Goal: Task Accomplishment & Management: Manage account settings

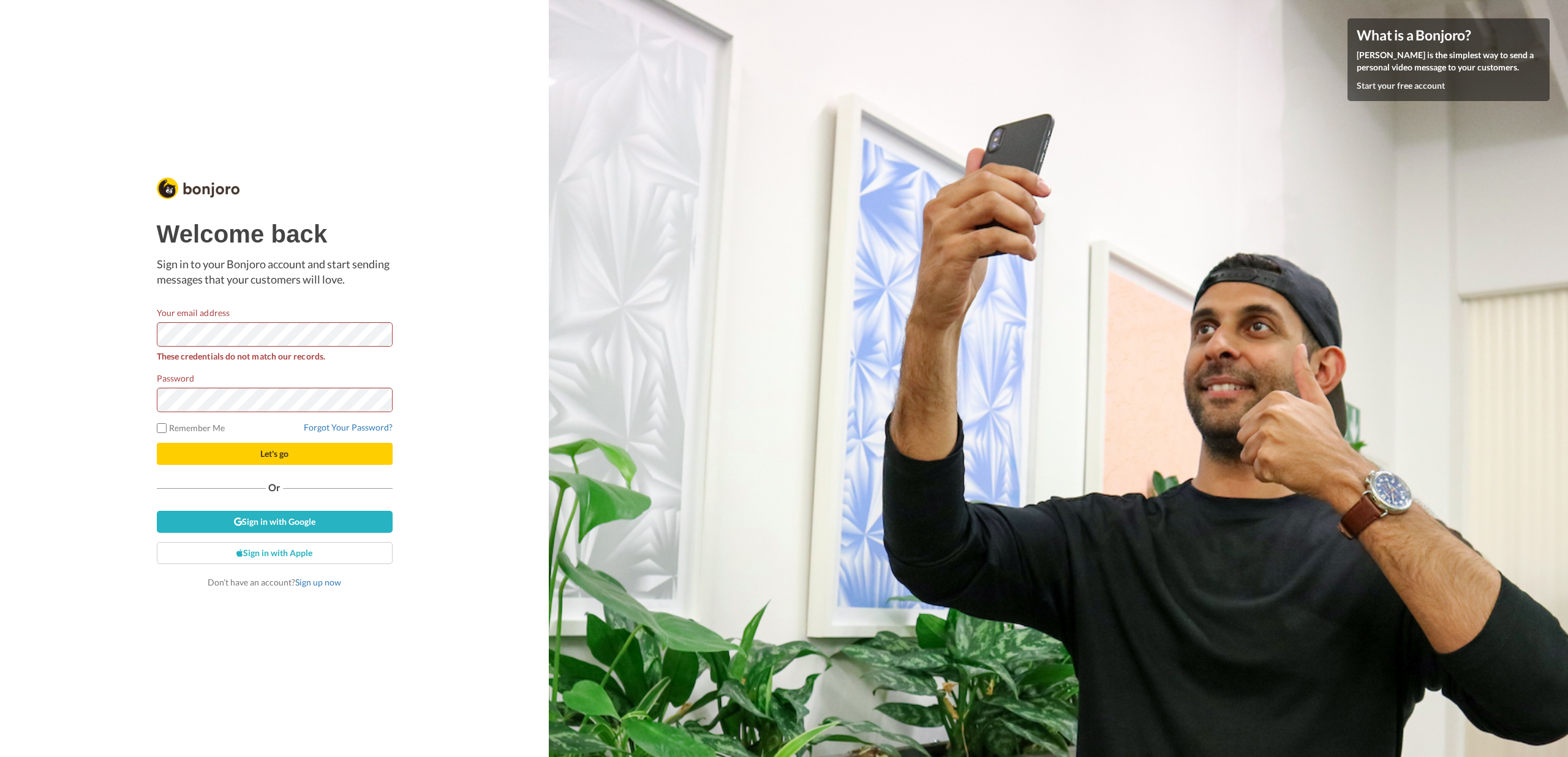
click at [351, 434] on div "Forgot Your Password?" at bounding box center [275, 427] width 236 height 12
click at [351, 429] on link "Forgot Your Password?" at bounding box center [348, 427] width 89 height 10
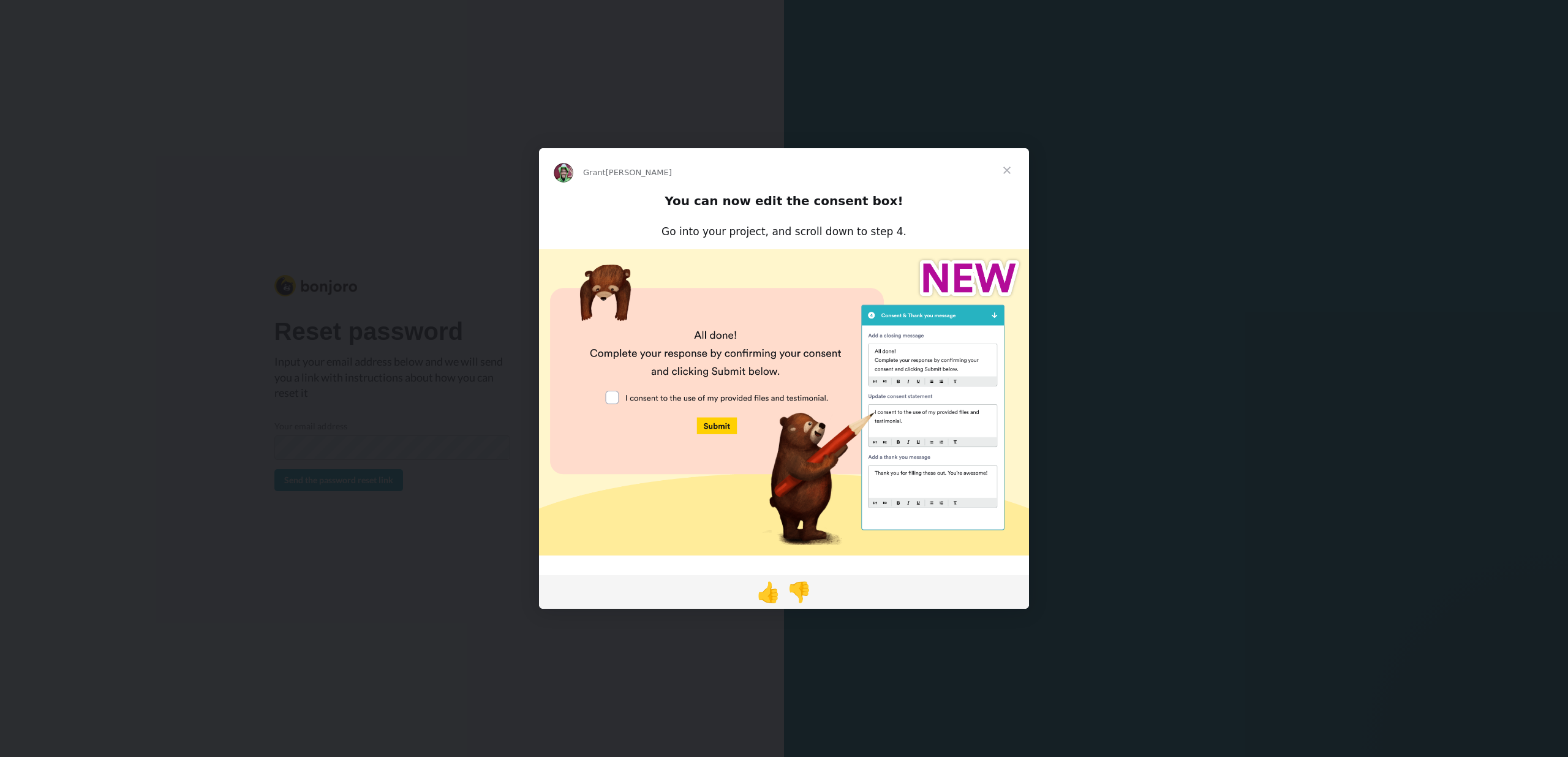
click at [1012, 170] on span "Sluiten" at bounding box center [1007, 170] width 44 height 44
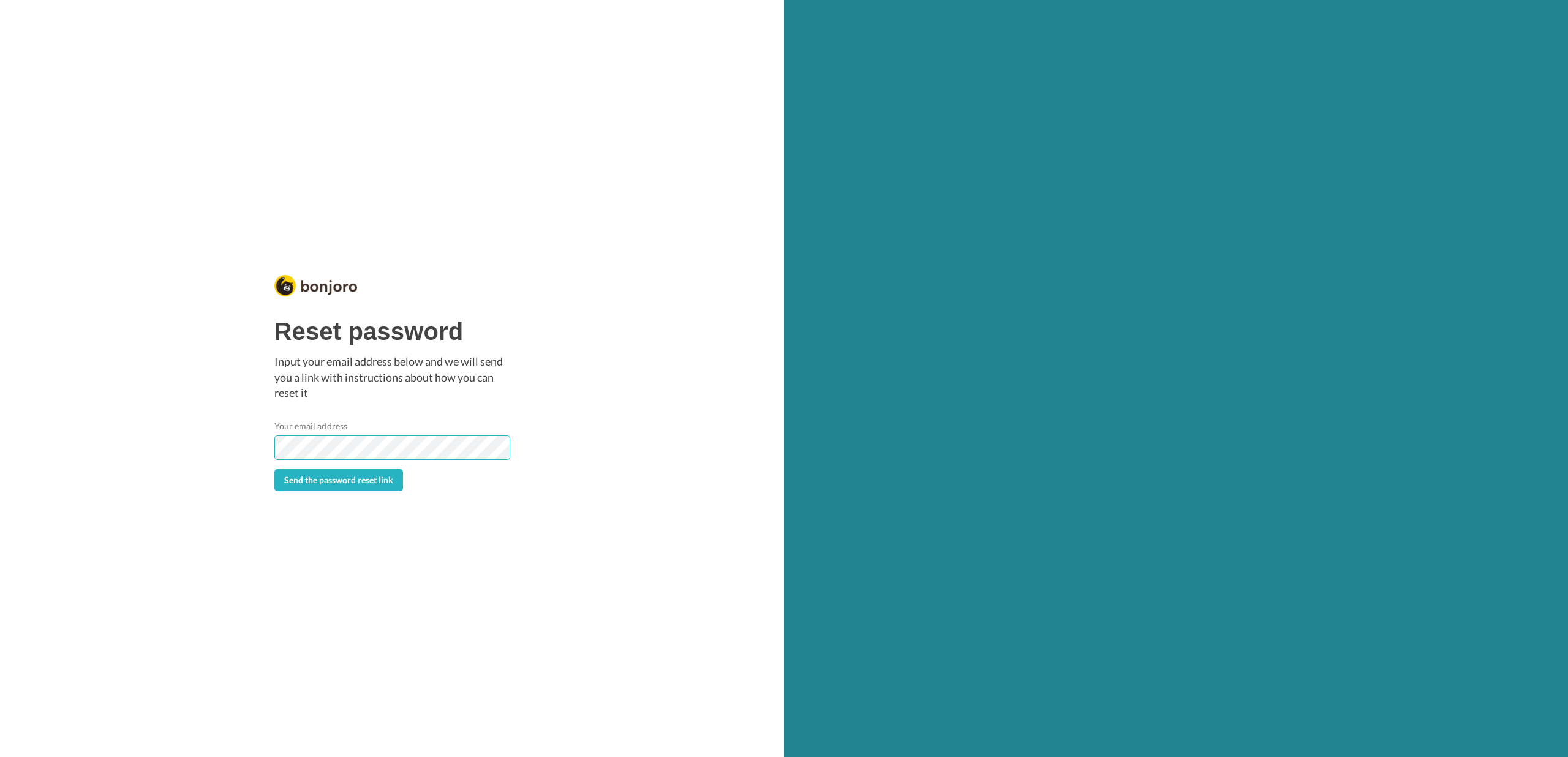
click at [275, 470] on button "Send the password reset link" at bounding box center [339, 481] width 129 height 22
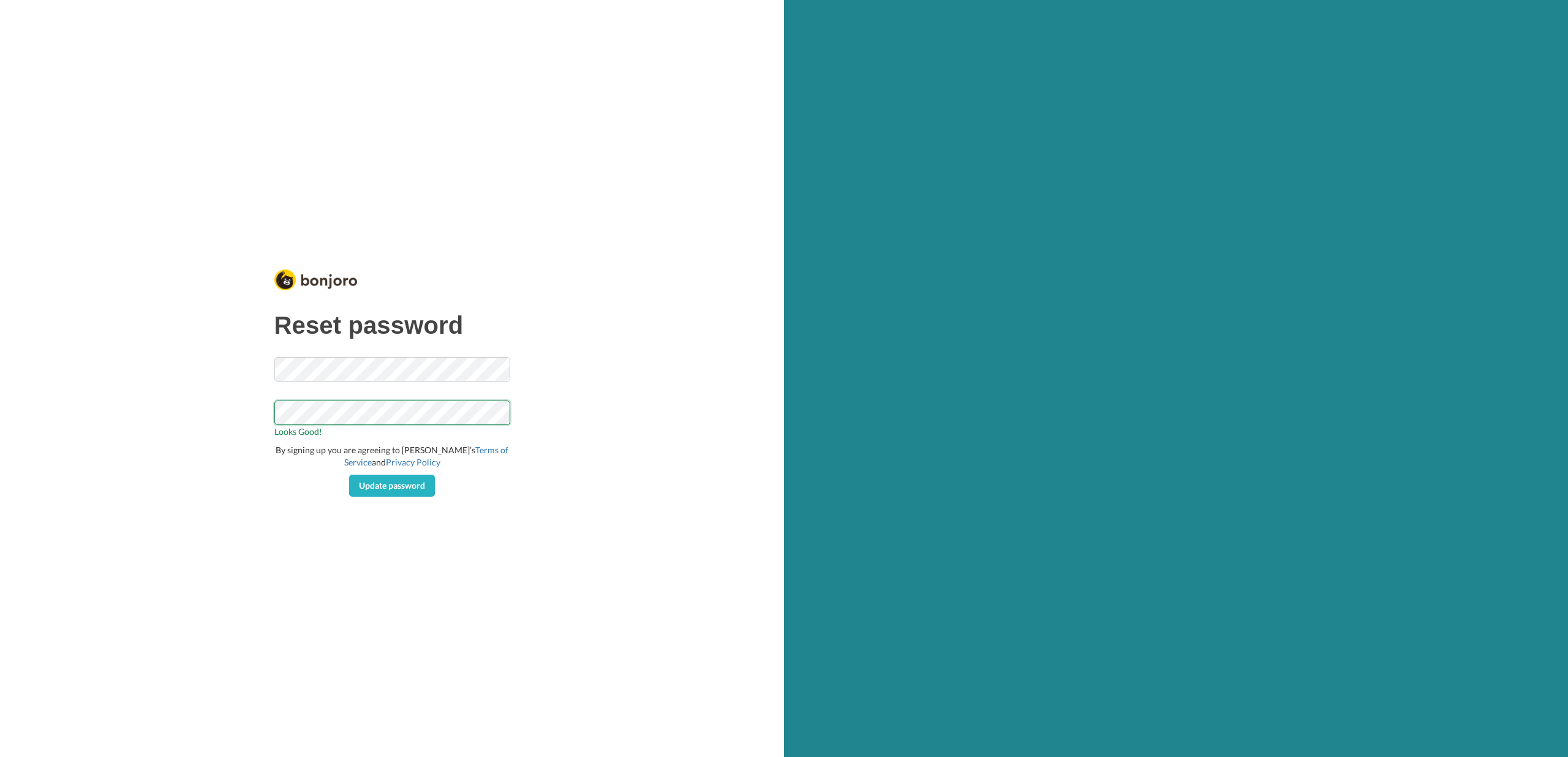
click at [349, 475] on button "Update password" at bounding box center [392, 486] width 86 height 22
